Goal: Find specific fact: Find specific fact

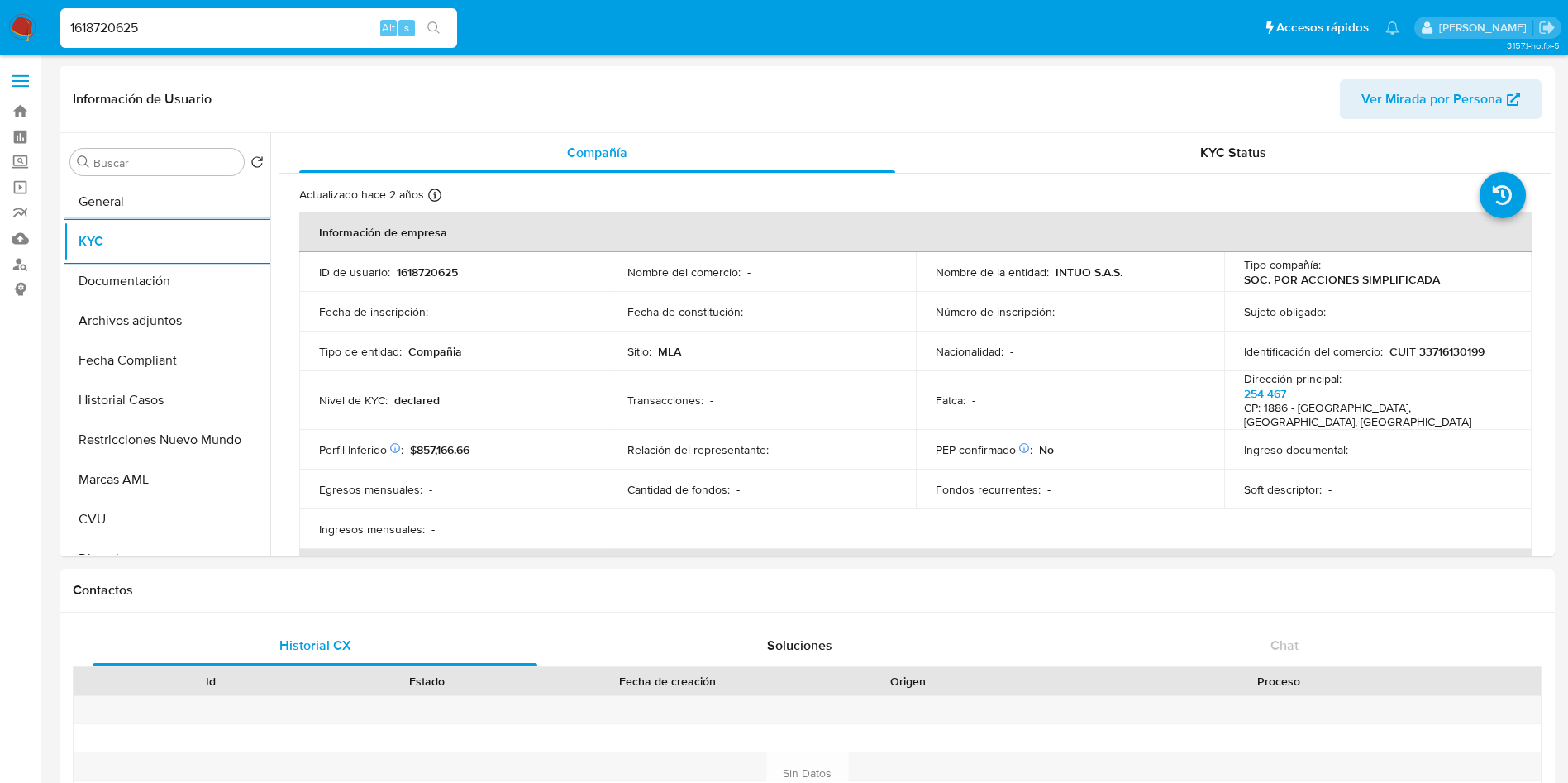
select select "10"
drag, startPoint x: 179, startPoint y: 24, endPoint x: 0, endPoint y: 25, distance: 179.0
click at [0, 25] on nav "Pausado Ver notificaciones 1618720625 Alt s Accesos rápidos Presiona las siguie…" at bounding box center [784, 27] width 1568 height 55
paste input "356345526"
type input "1356345526"
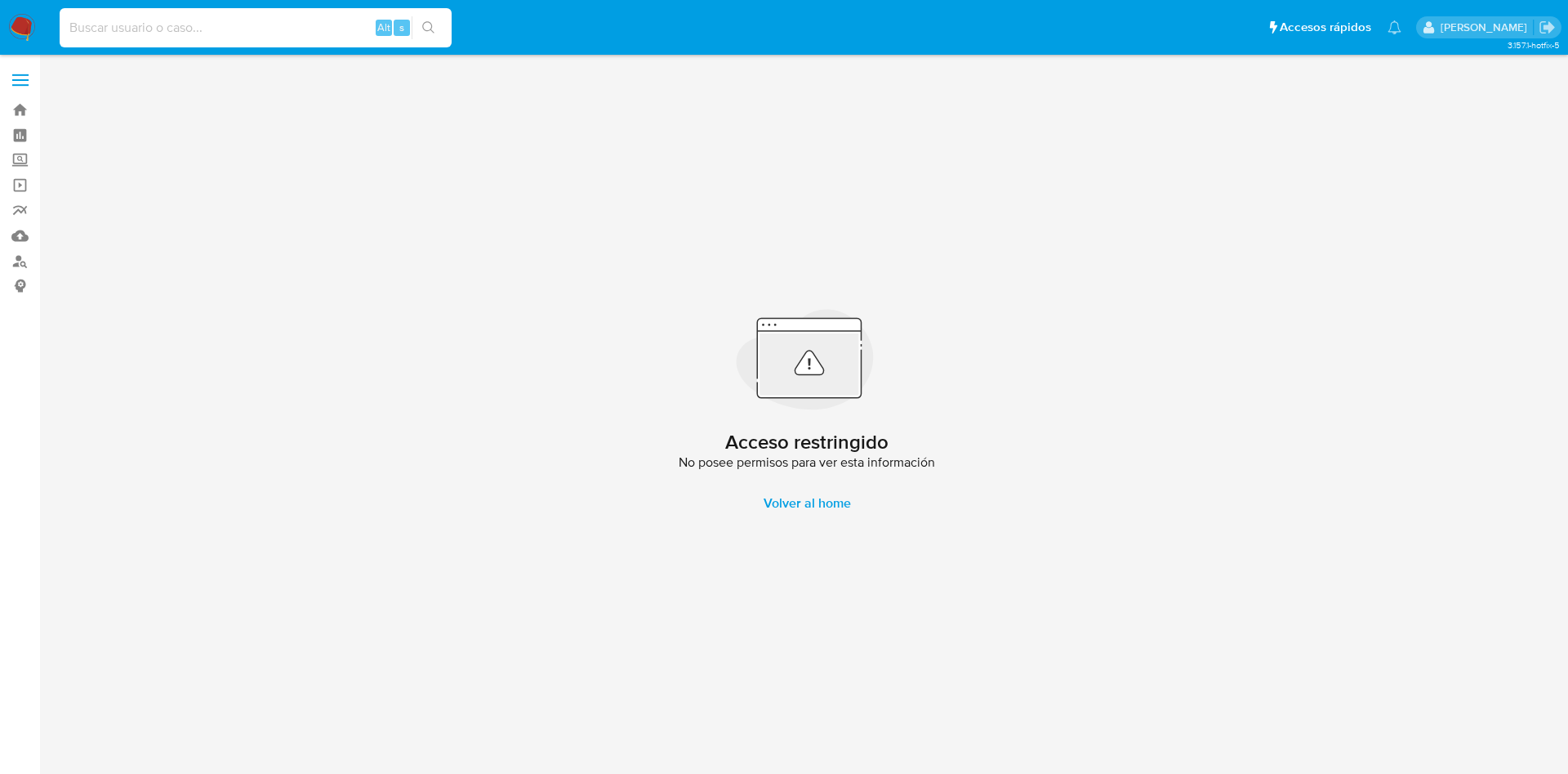
click at [247, 32] on input at bounding box center [255, 28] width 392 height 22
paste input "564800388"
type input "564800388"
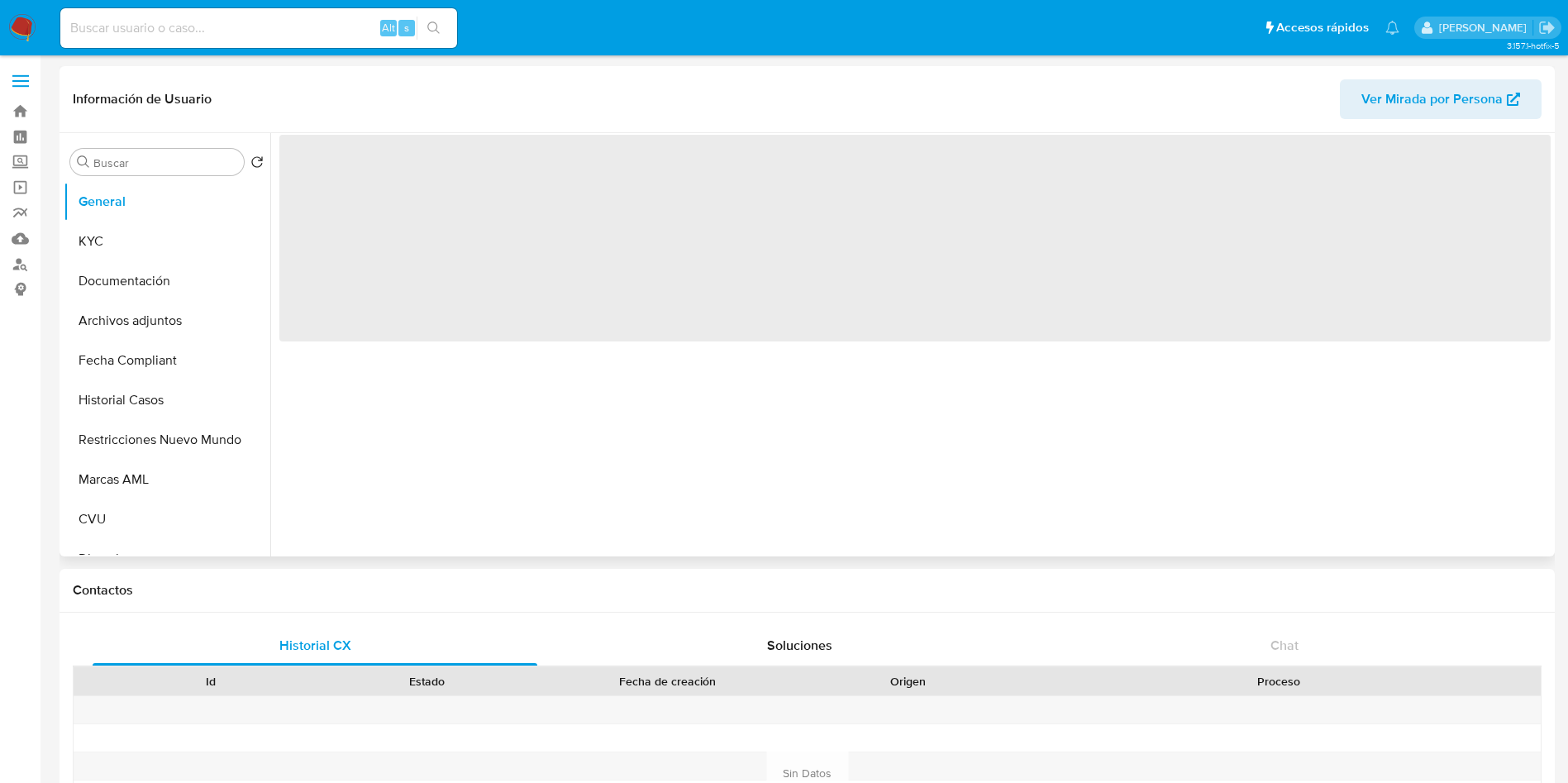
select select "10"
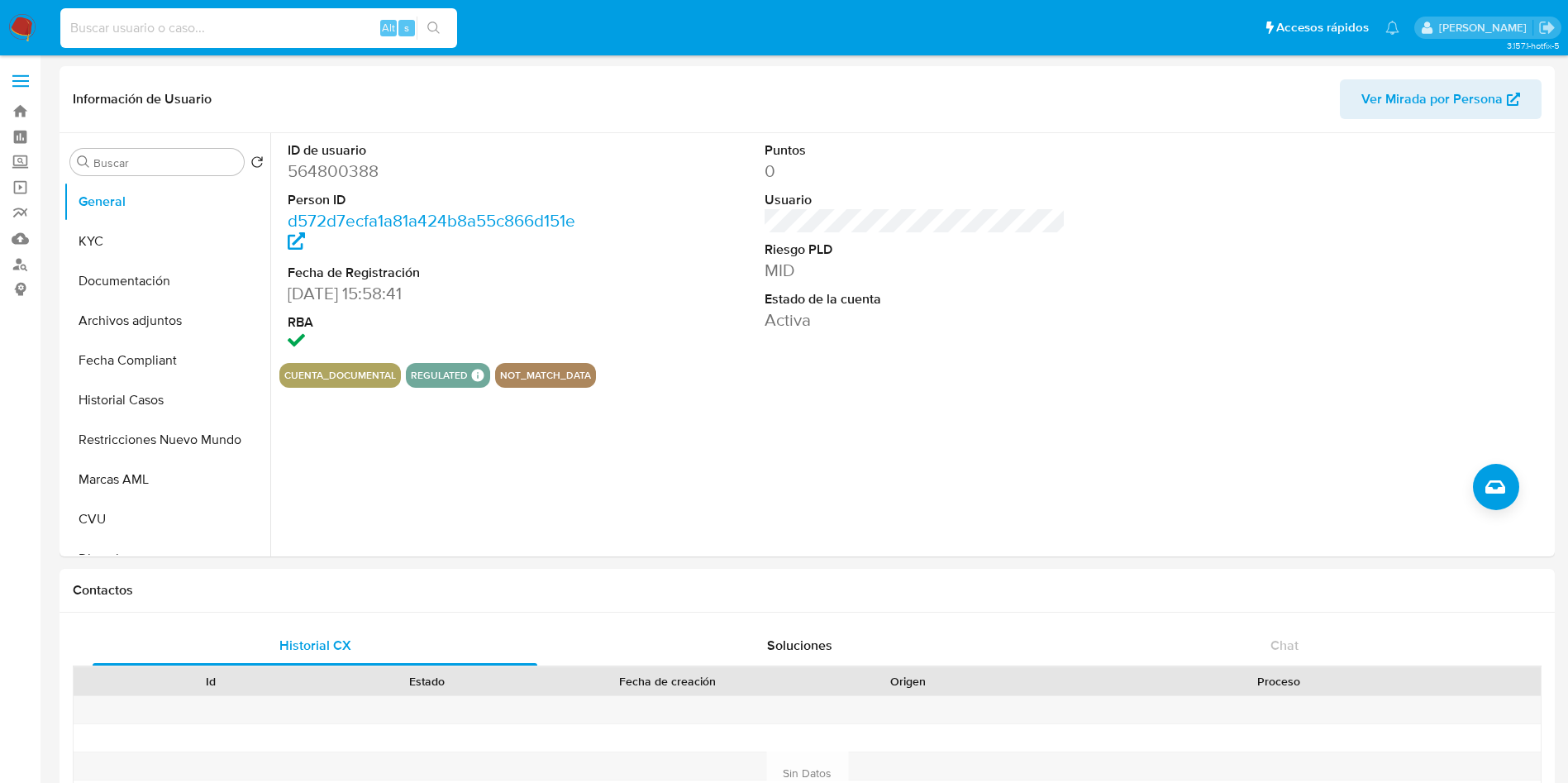
click at [282, 18] on input at bounding box center [258, 28] width 397 height 22
paste input "97340096"
type input "97340096"
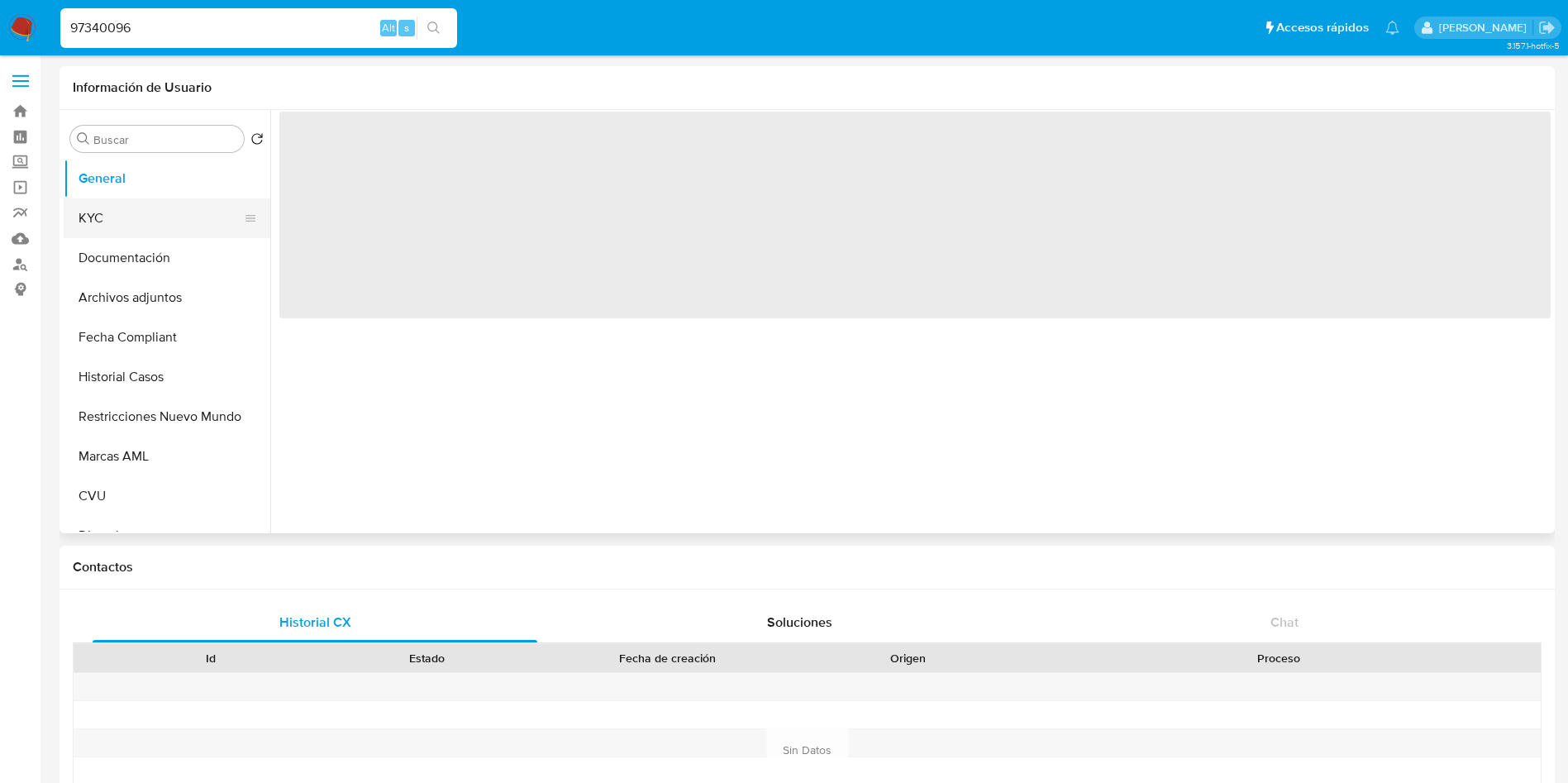
click at [114, 228] on button "KYC" at bounding box center [160, 218] width 194 height 40
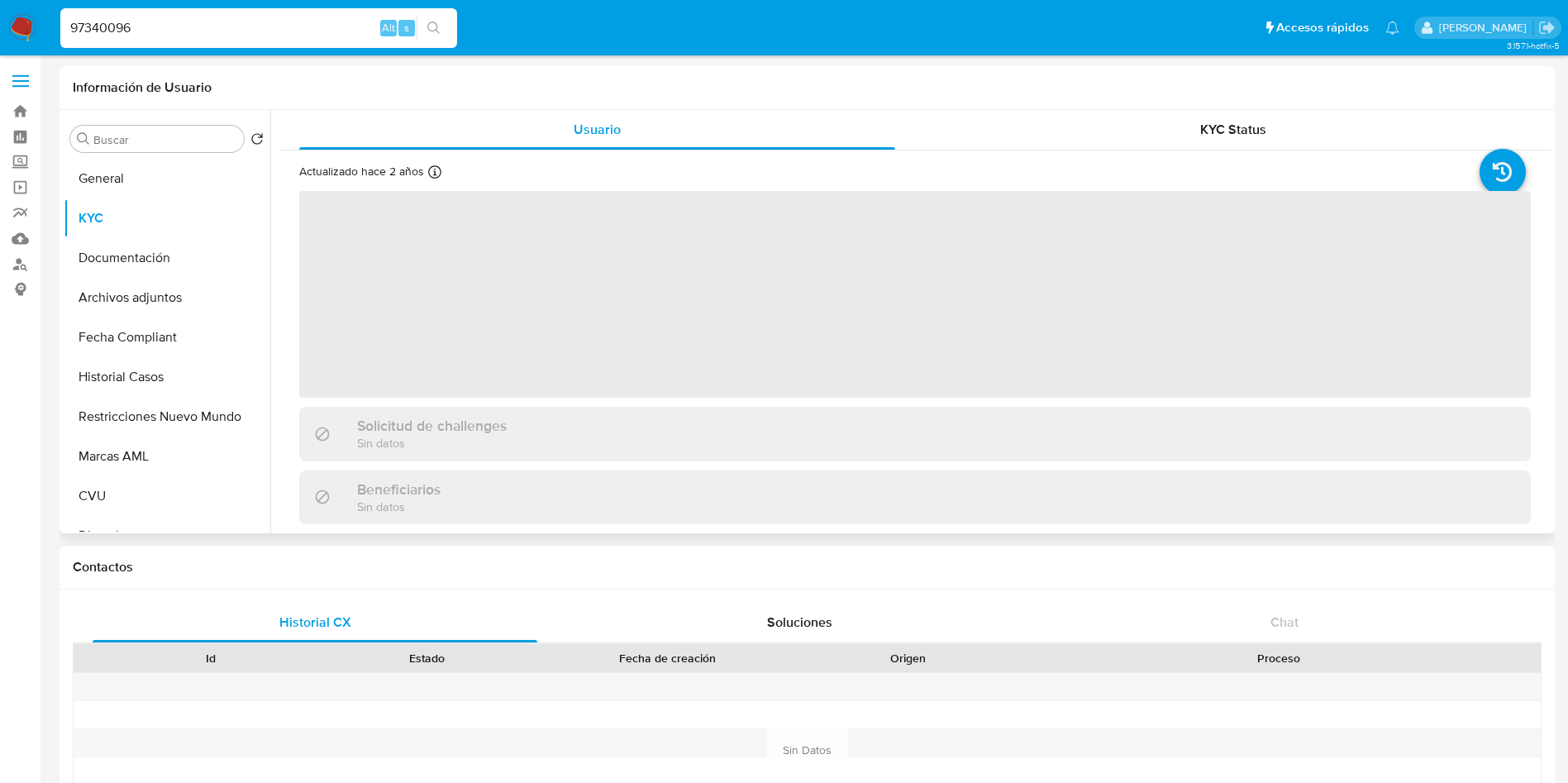
select select "10"
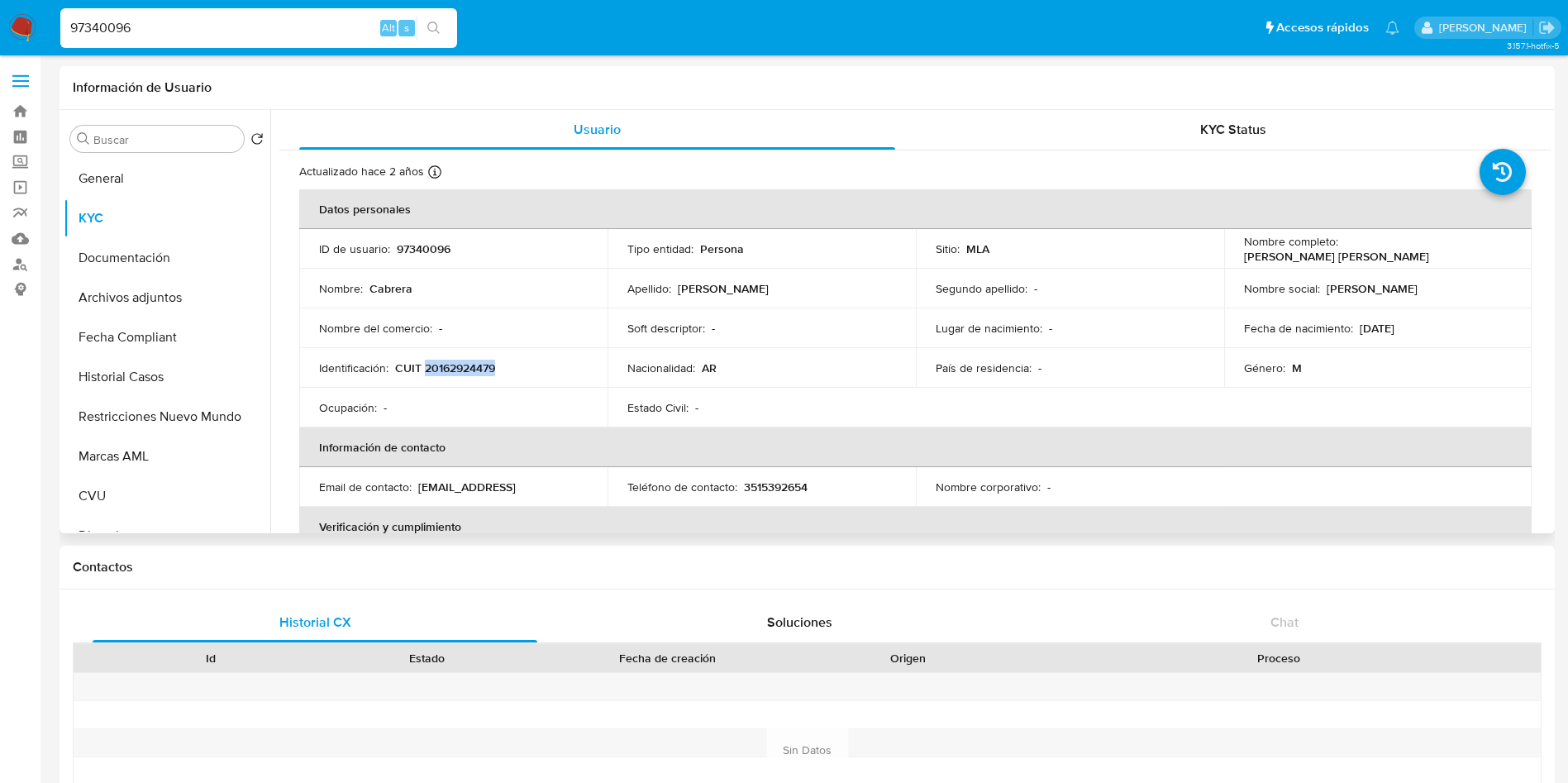
drag, startPoint x: 508, startPoint y: 367, endPoint x: 424, endPoint y: 367, distance: 84.0
click at [424, 367] on div "Identificación : CUIT 20162924479" at bounding box center [453, 368] width 269 height 15
copy p "20162924479"
